Goal: Check status: Check status

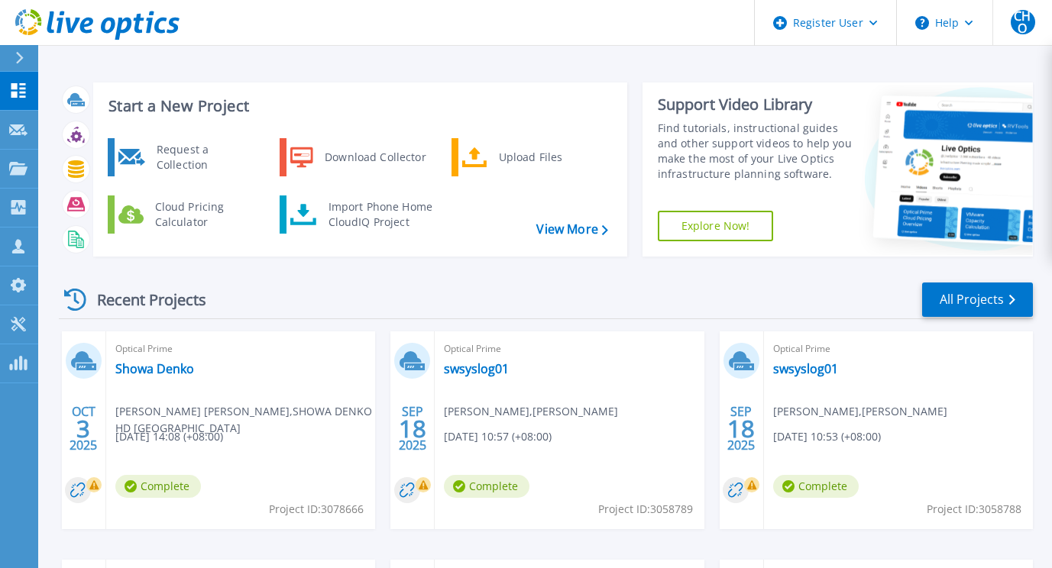
click at [199, 523] on div "Optical Prime Showa Denko [PERSON_NAME] [PERSON_NAME] , SHOWA DENKO HD [GEOGRAP…" at bounding box center [240, 431] width 269 height 198
click at [481, 367] on link "swsyslog01" at bounding box center [476, 368] width 65 height 15
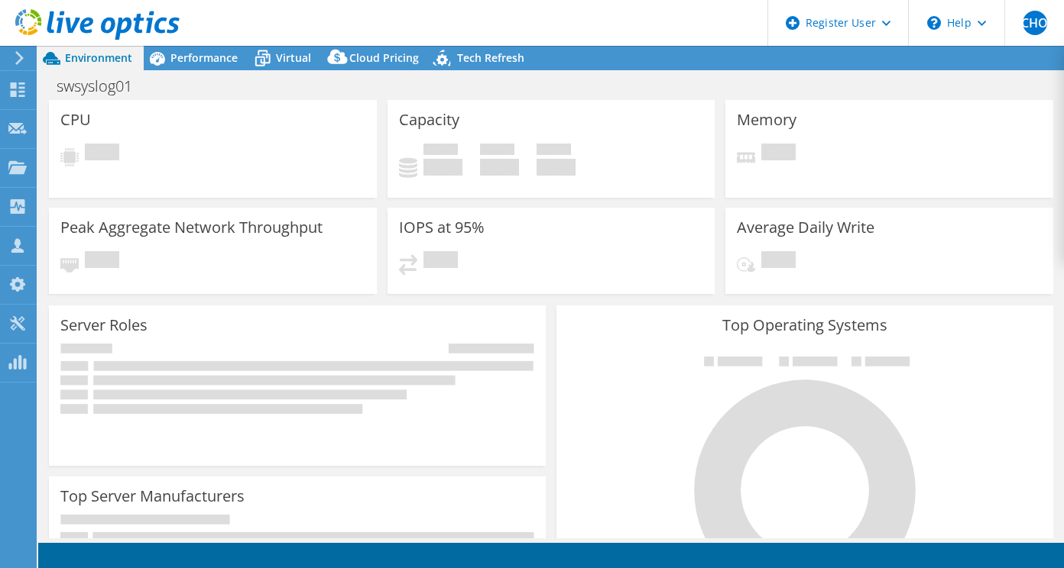
select select "USD"
select select "[GEOGRAPHIC_DATA]"
select select "SGD"
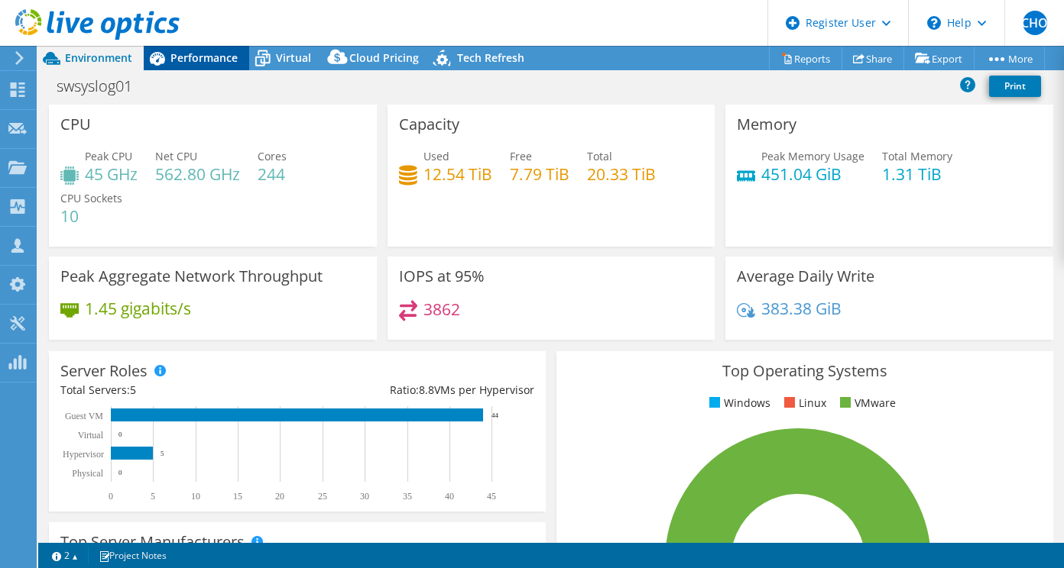
click at [183, 60] on span "Performance" at bounding box center [203, 57] width 67 height 15
